Goal: Information Seeking & Learning: Learn about a topic

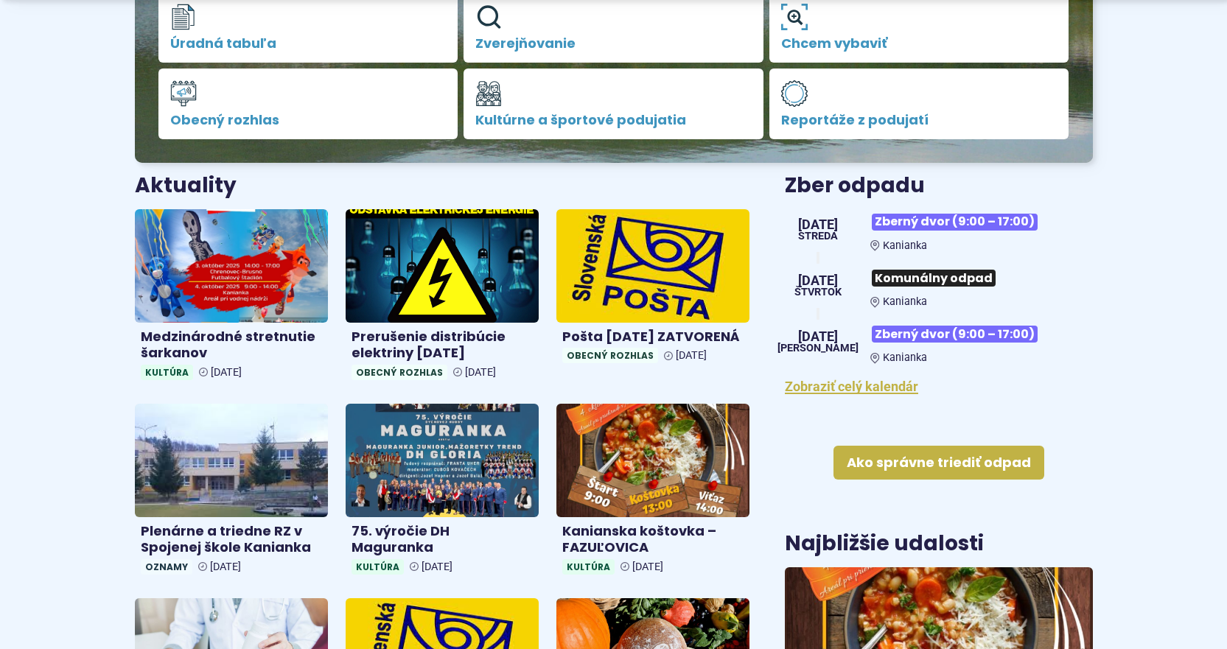
scroll to position [442, 0]
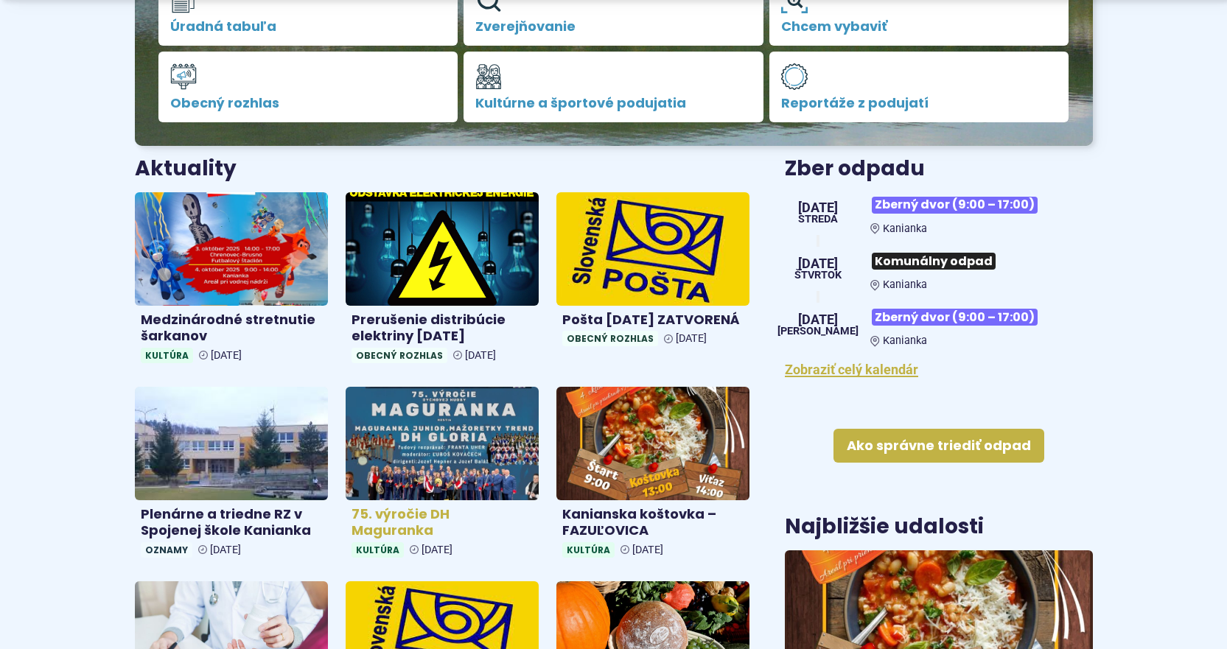
click at [348, 447] on img at bounding box center [442, 443] width 222 height 130
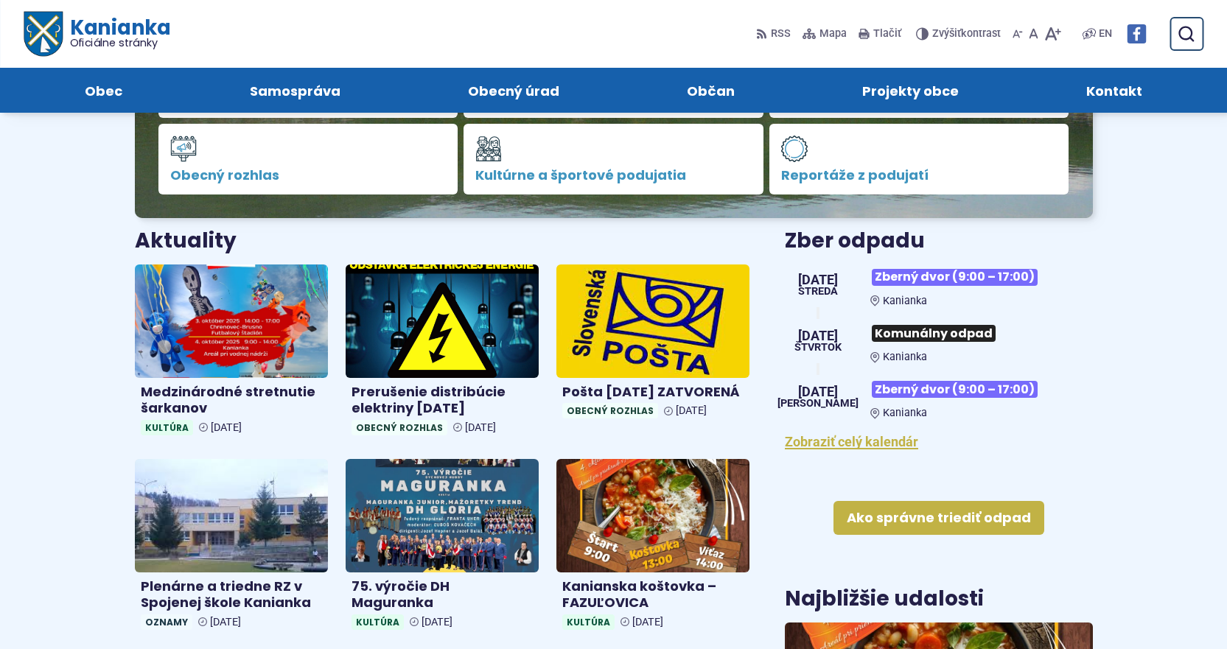
scroll to position [368, 0]
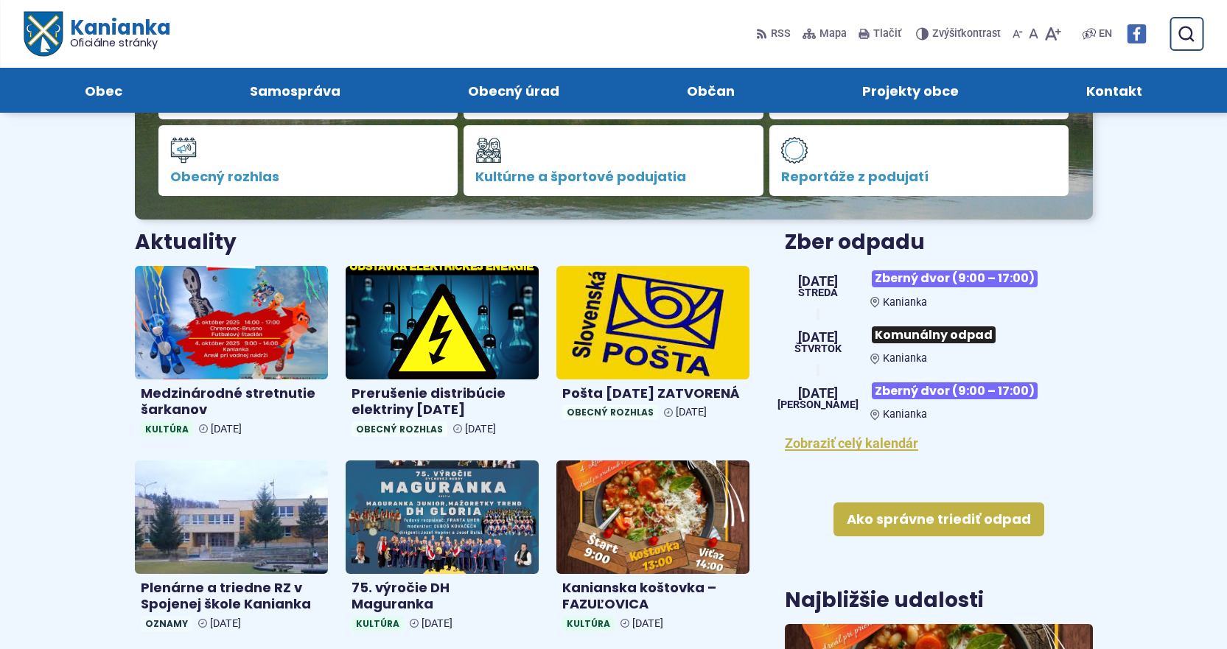
click at [1131, 43] on img at bounding box center [1135, 33] width 19 height 19
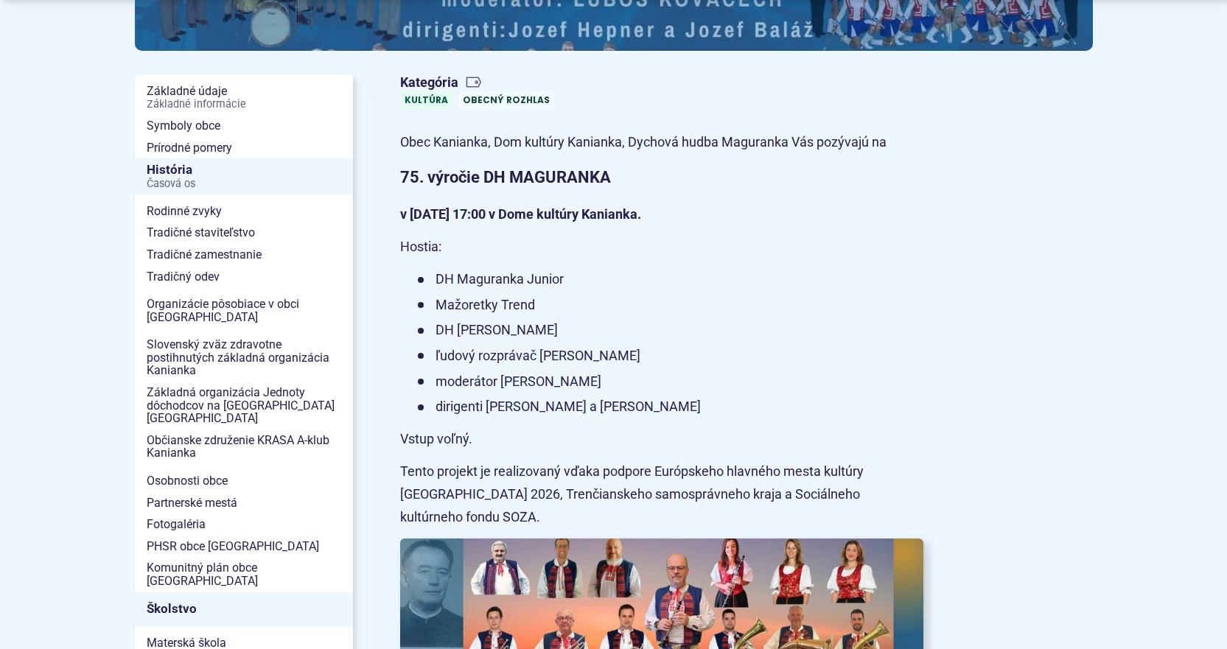
scroll to position [442, 0]
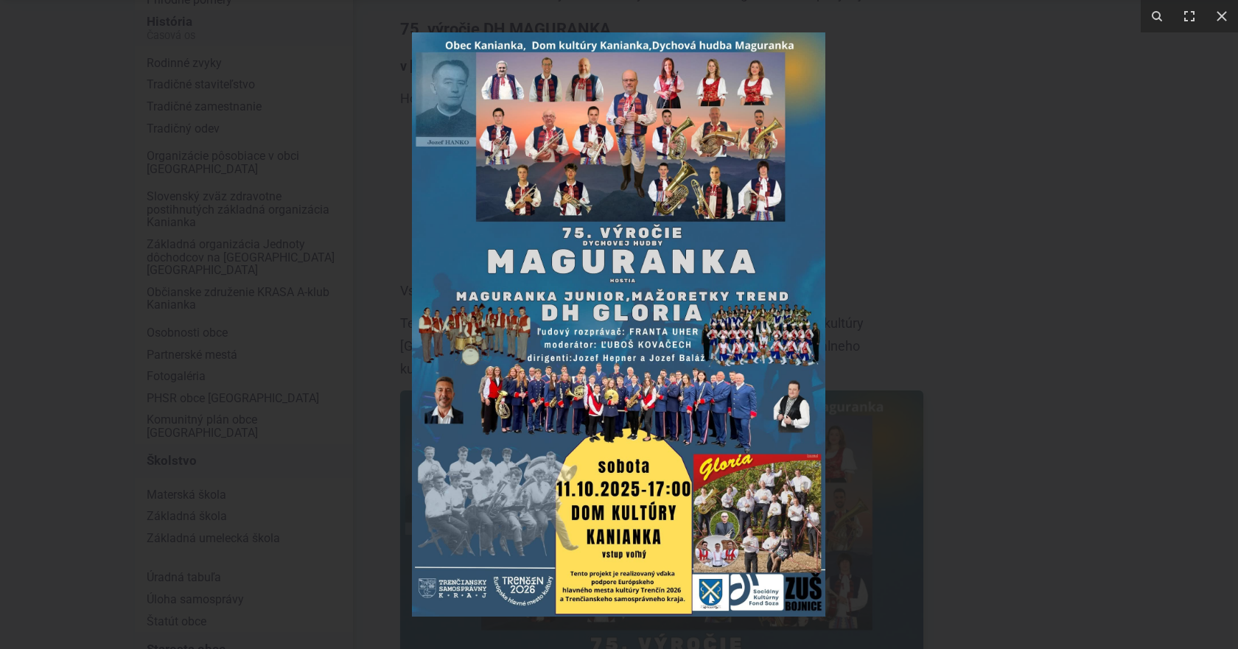
click at [606, 276] on img at bounding box center [618, 324] width 413 height 584
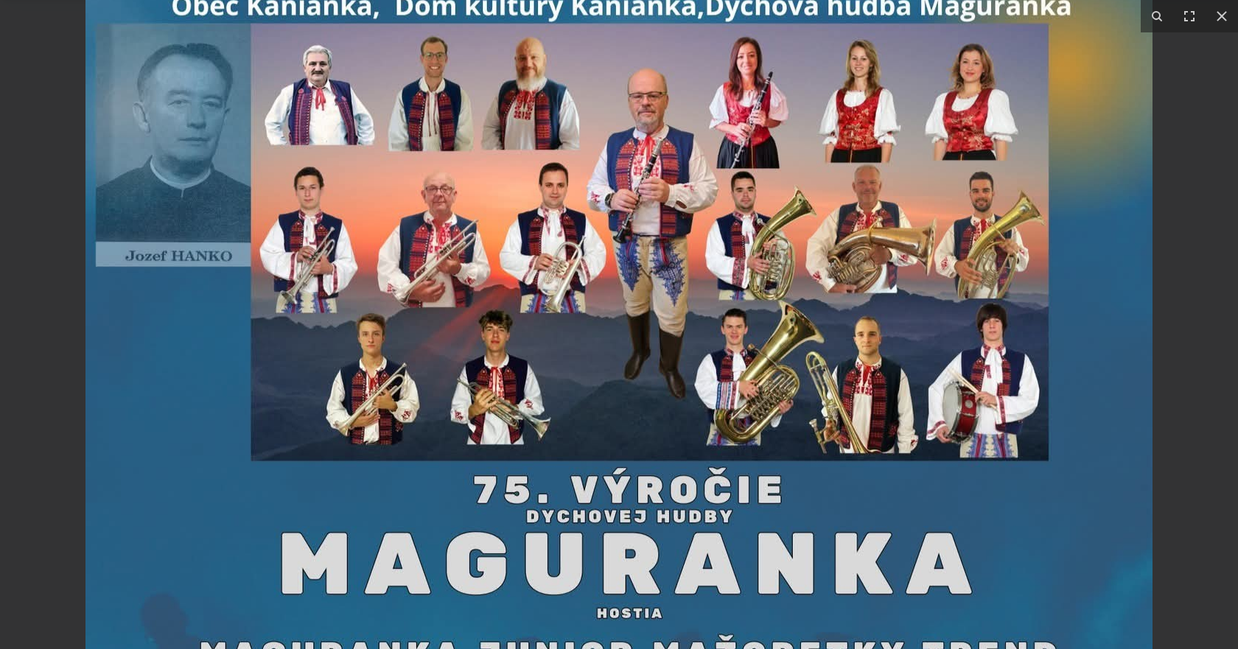
drag, startPoint x: 635, startPoint y: 111, endPoint x: 606, endPoint y: 437, distance: 326.9
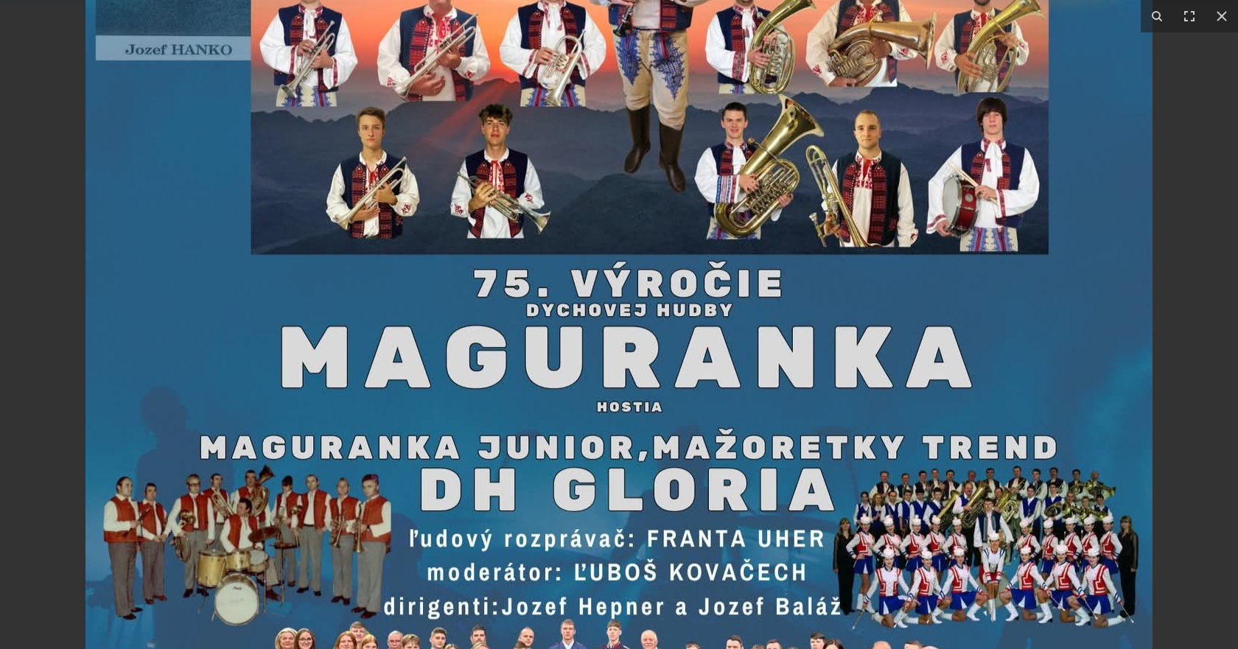
drag, startPoint x: 806, startPoint y: 393, endPoint x: 804, endPoint y: 181, distance: 212.2
click at [804, 182] on img at bounding box center [618, 520] width 1067 height 1509
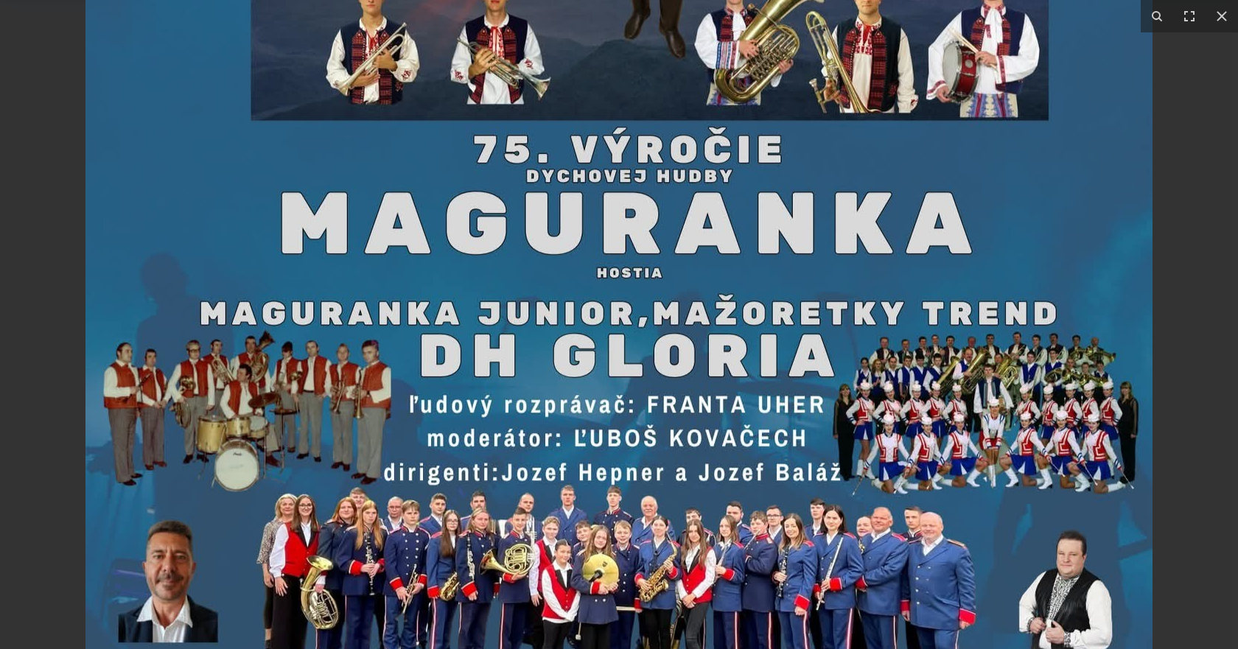
drag, startPoint x: 777, startPoint y: 378, endPoint x: 789, endPoint y: 220, distance: 158.9
click at [789, 220] on img at bounding box center [618, 386] width 1067 height 1509
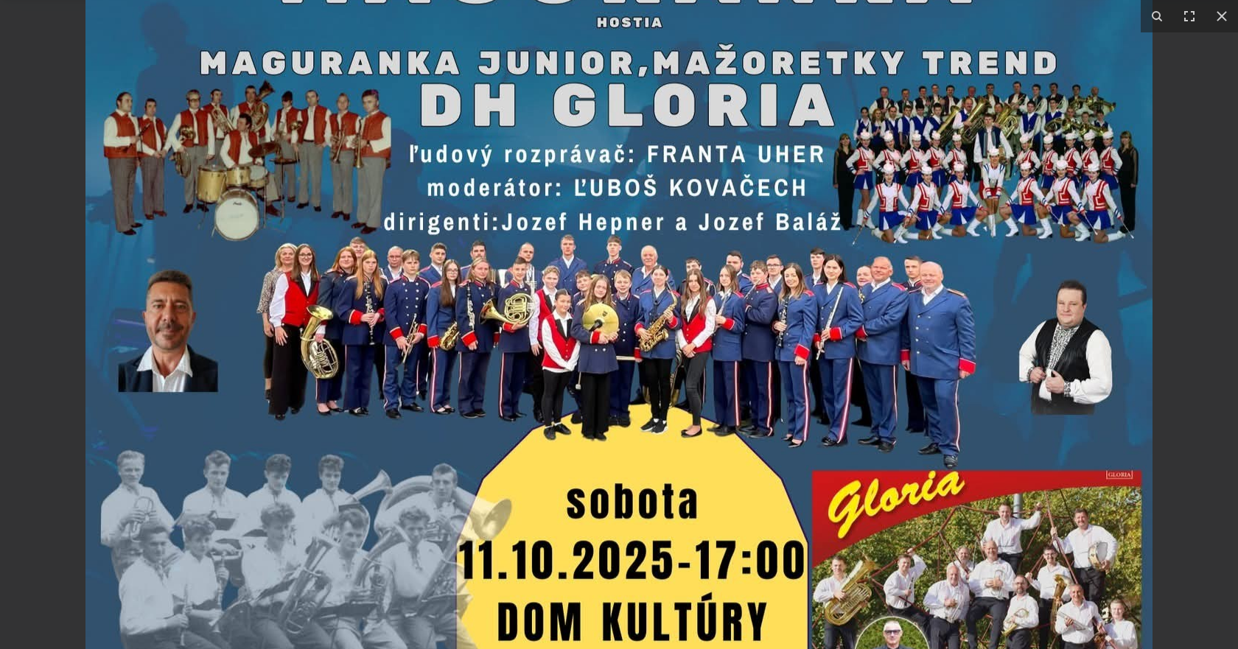
drag, startPoint x: 721, startPoint y: 359, endPoint x: 786, endPoint y: 132, distance: 236.2
click at [786, 132] on img at bounding box center [618, 135] width 1067 height 1509
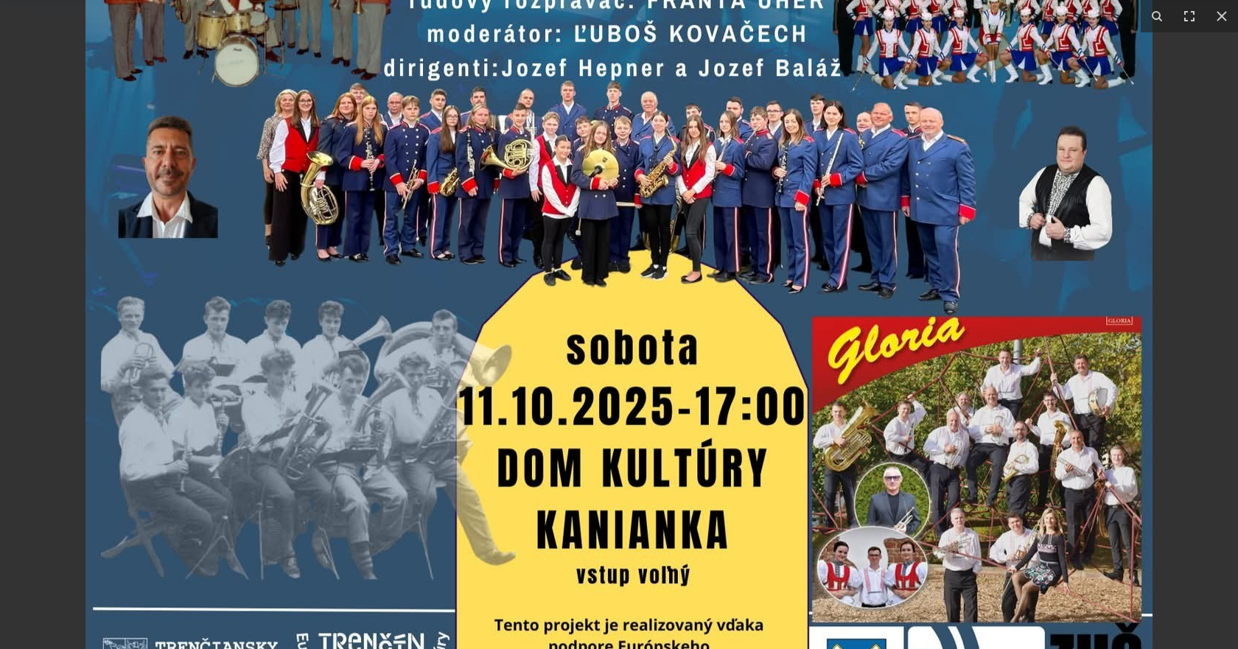
drag, startPoint x: 749, startPoint y: 333, endPoint x: 778, endPoint y: 179, distance: 156.8
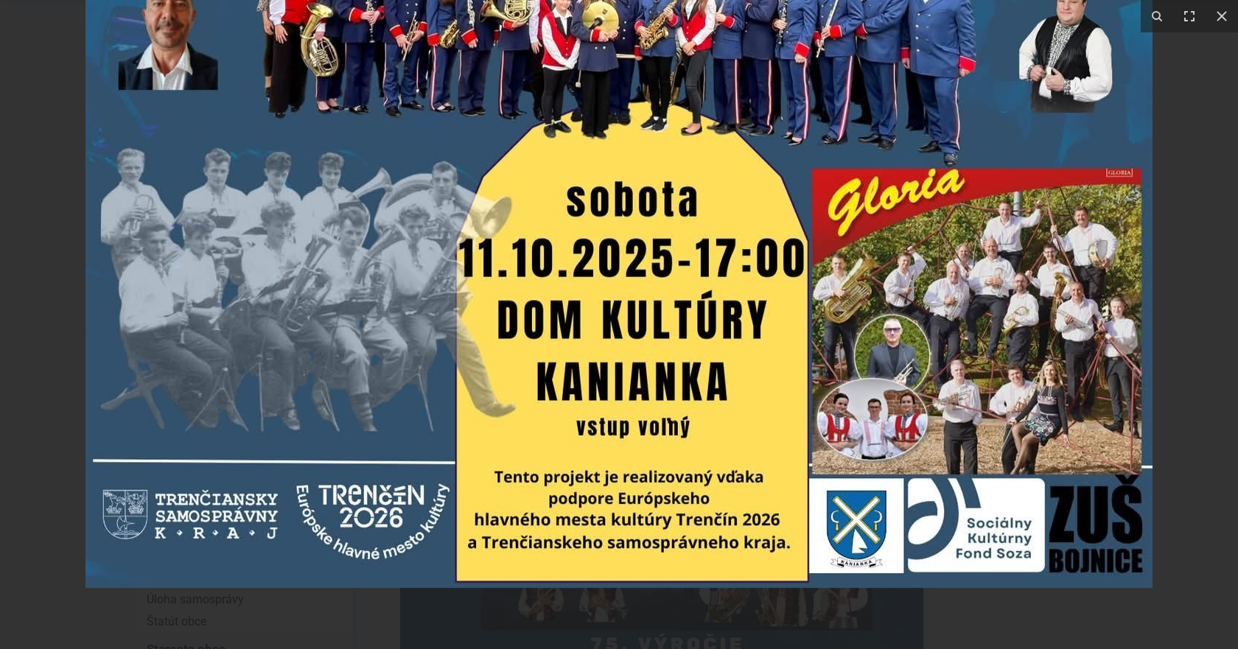
drag, startPoint x: 729, startPoint y: 529, endPoint x: 687, endPoint y: 251, distance: 280.9
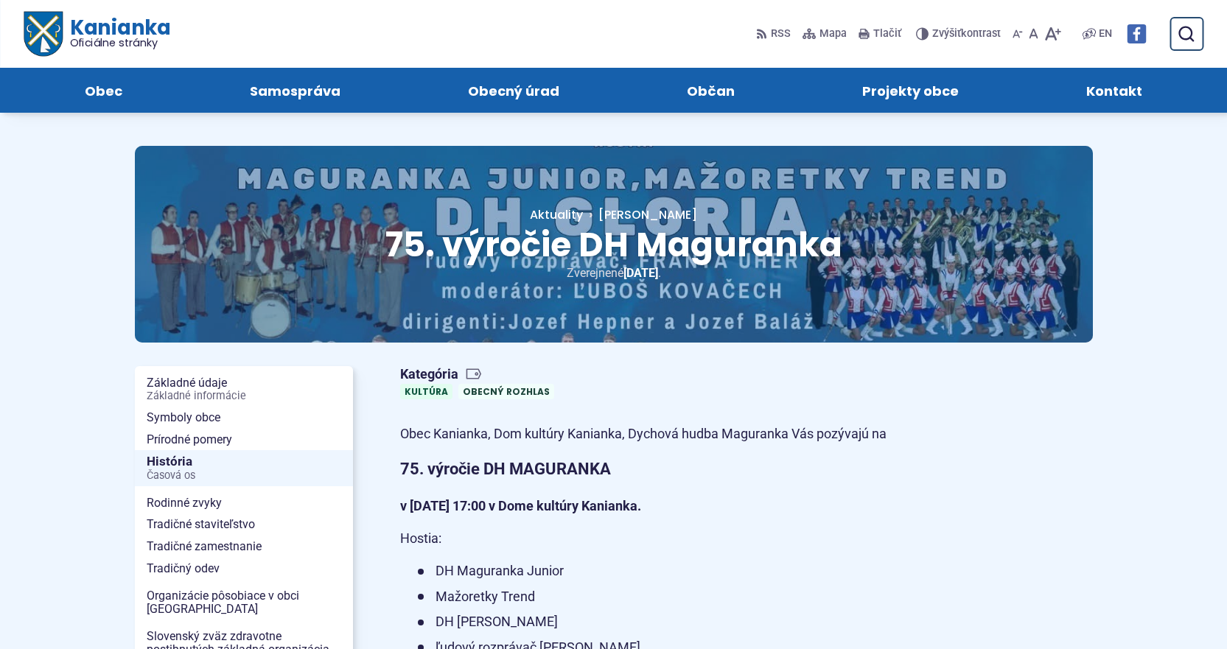
scroll to position [0, 0]
